Goal: Task Accomplishment & Management: Use online tool/utility

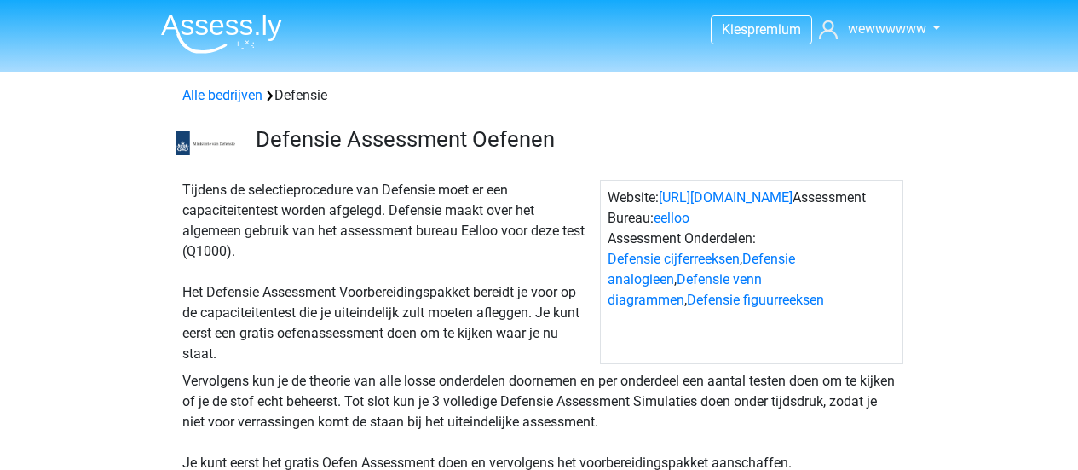
scroll to position [333, 0]
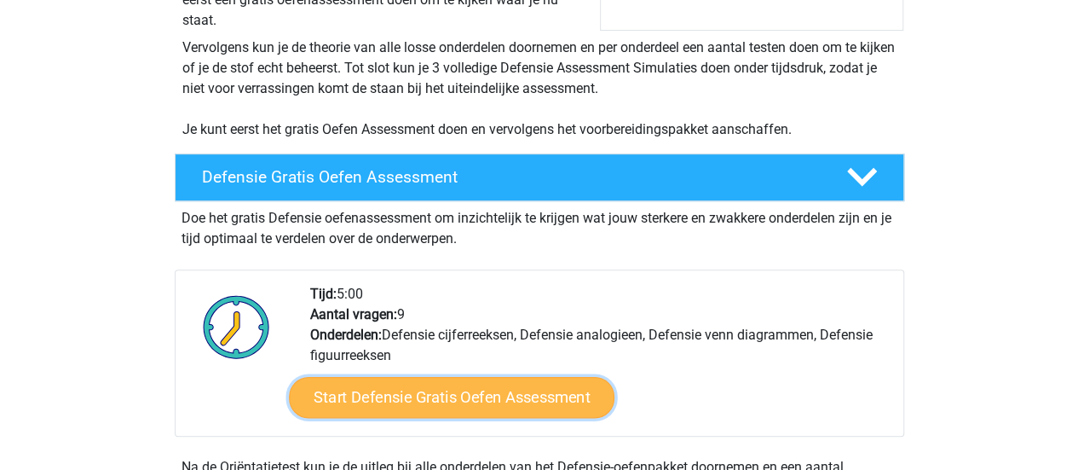
click at [402, 395] on link "Start Defensie Gratis Oefen Assessment" at bounding box center [452, 397] width 326 height 41
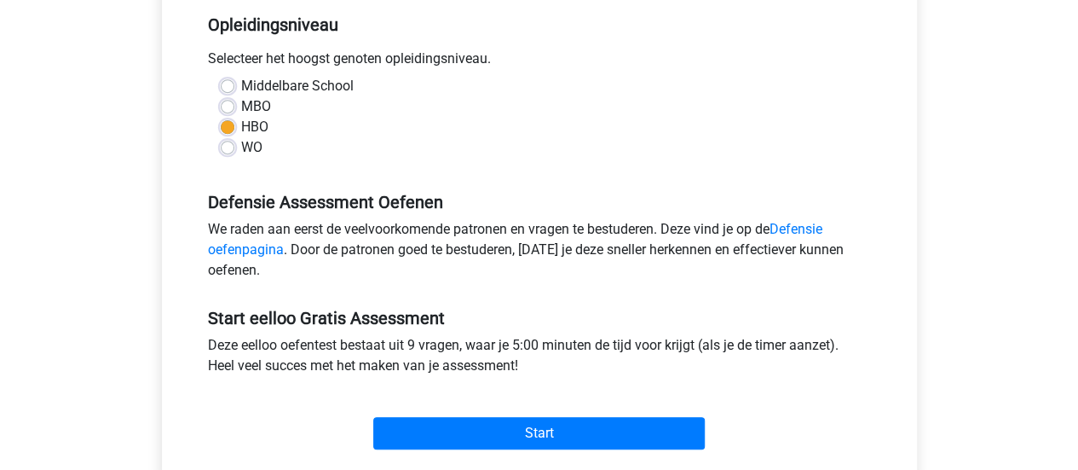
scroll to position [367, 0]
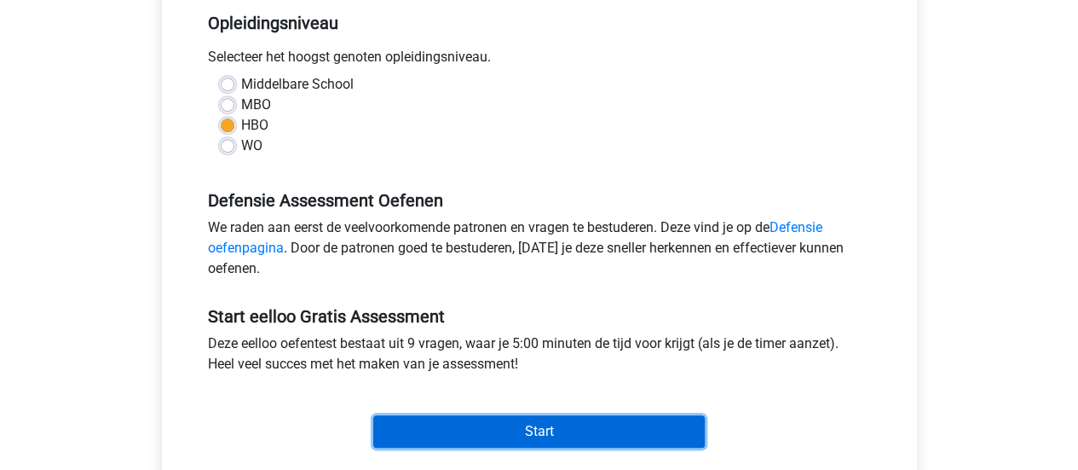
click at [493, 421] on input "Start" at bounding box center [539, 431] width 332 height 32
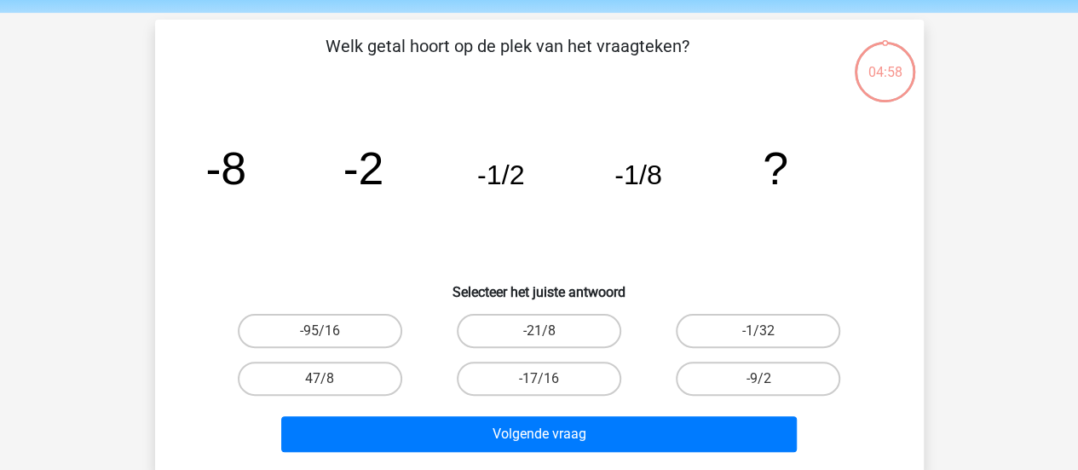
scroll to position [60, 0]
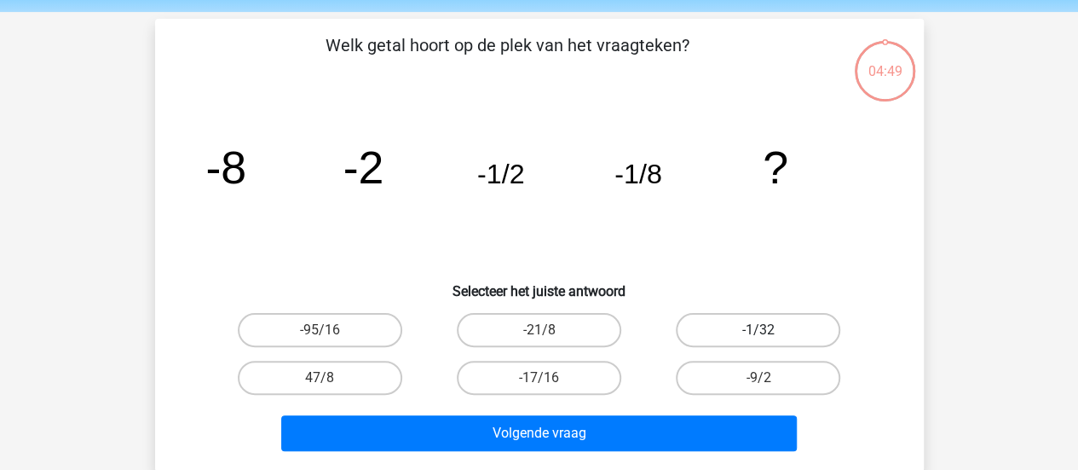
click at [774, 337] on label "-1/32" at bounding box center [758, 330] width 165 height 34
click at [770, 337] on input "-1/32" at bounding box center [764, 335] width 11 height 11
radio input "true"
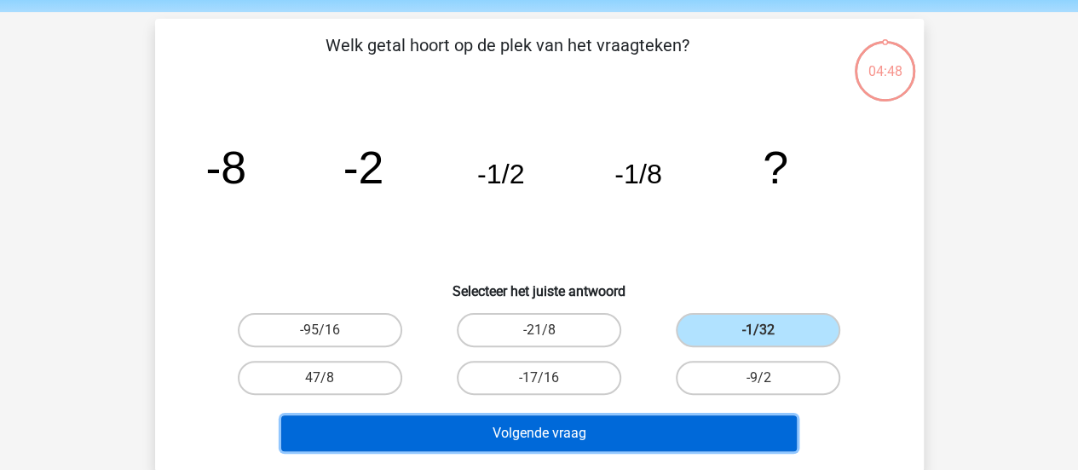
click at [588, 443] on button "Volgende vraag" at bounding box center [539, 433] width 516 height 36
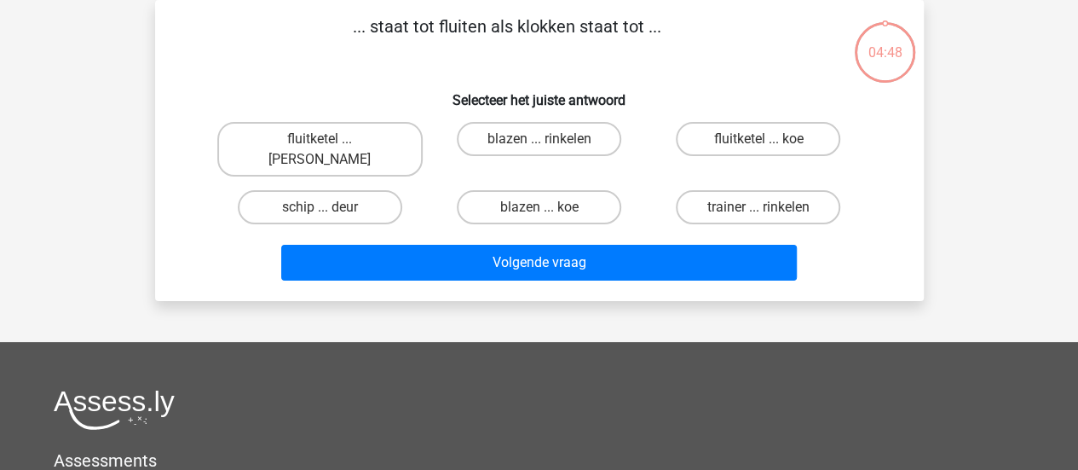
scroll to position [0, 0]
